Goal: Navigation & Orientation: Find specific page/section

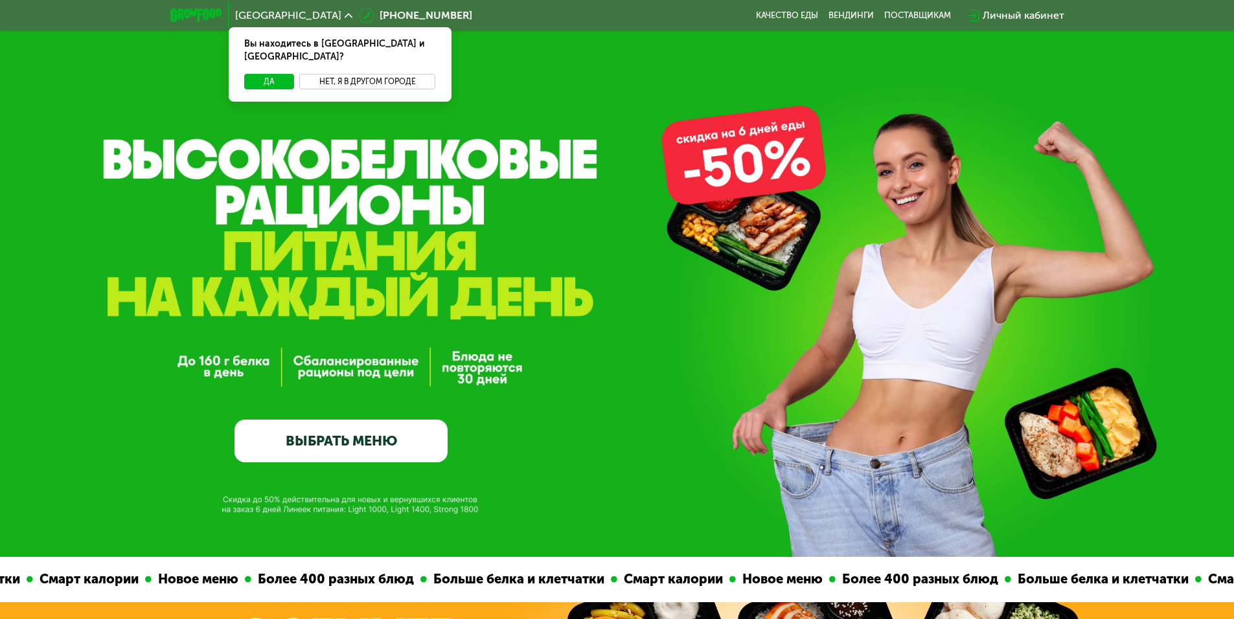
click at [373, 74] on button "Нет, я в другом городе" at bounding box center [367, 82] width 137 height 16
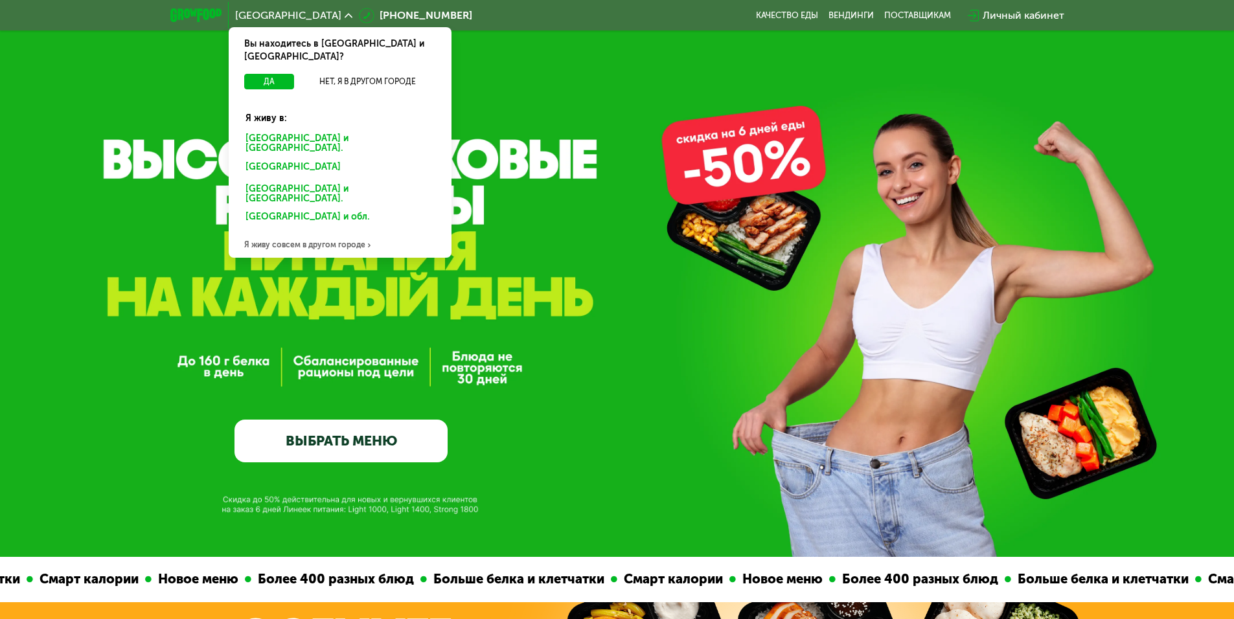
click at [299, 130] on div "[GEOGRAPHIC_DATA] и [GEOGRAPHIC_DATA]." at bounding box center [339, 143] width 207 height 27
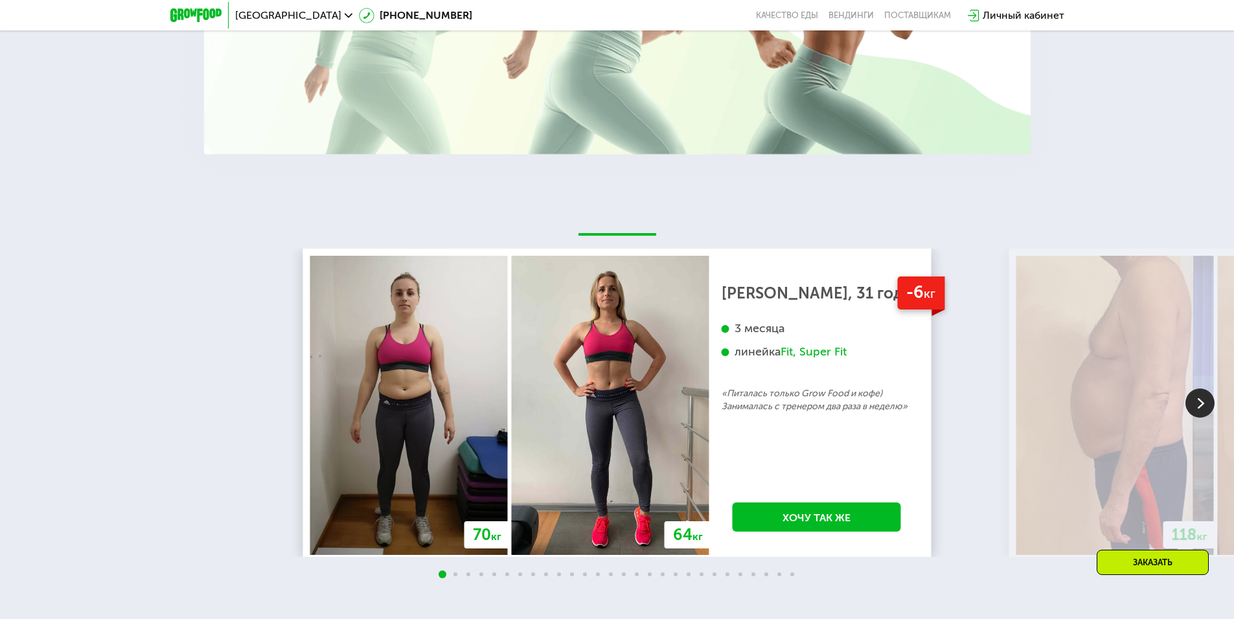
scroll to position [2656, 0]
